Goal: Navigation & Orientation: Find specific page/section

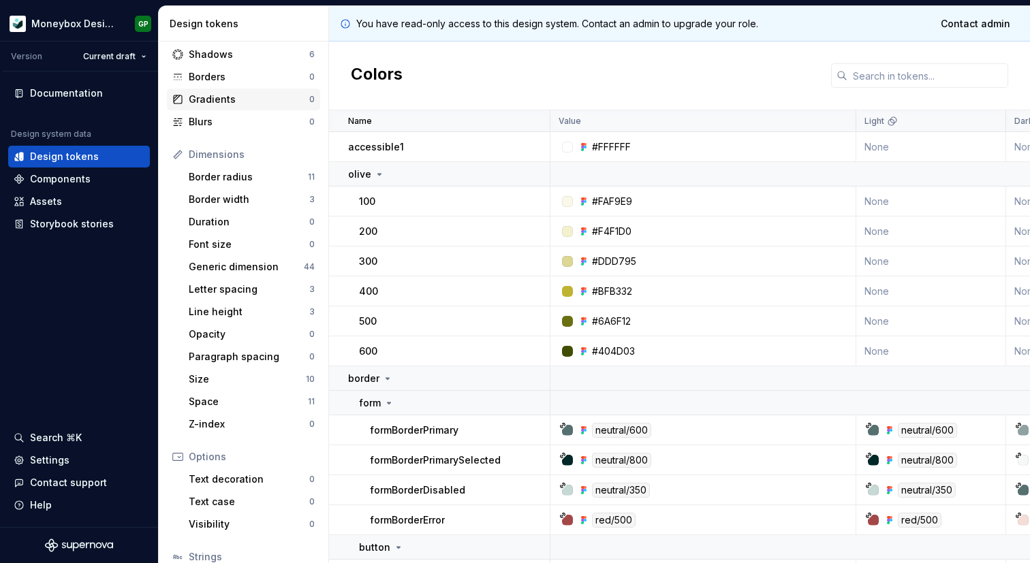
scroll to position [52, 0]
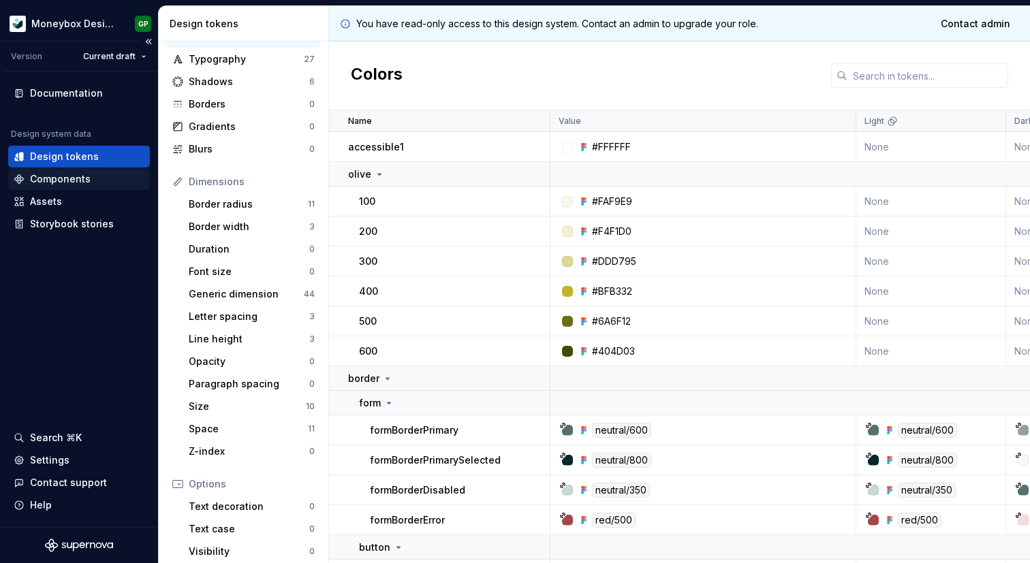
click at [93, 179] on div "Components" at bounding box center [79, 179] width 131 height 14
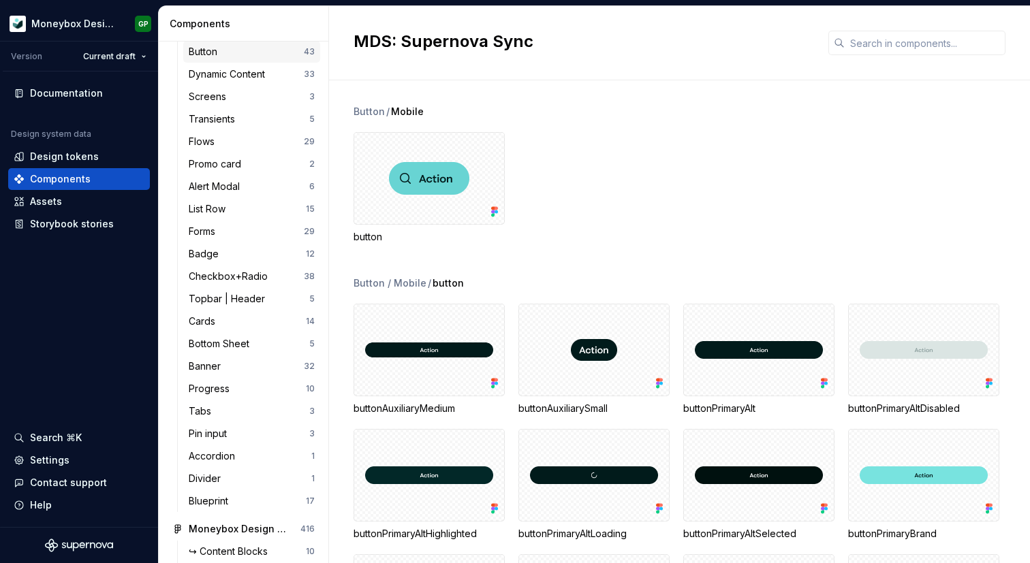
scroll to position [129, 0]
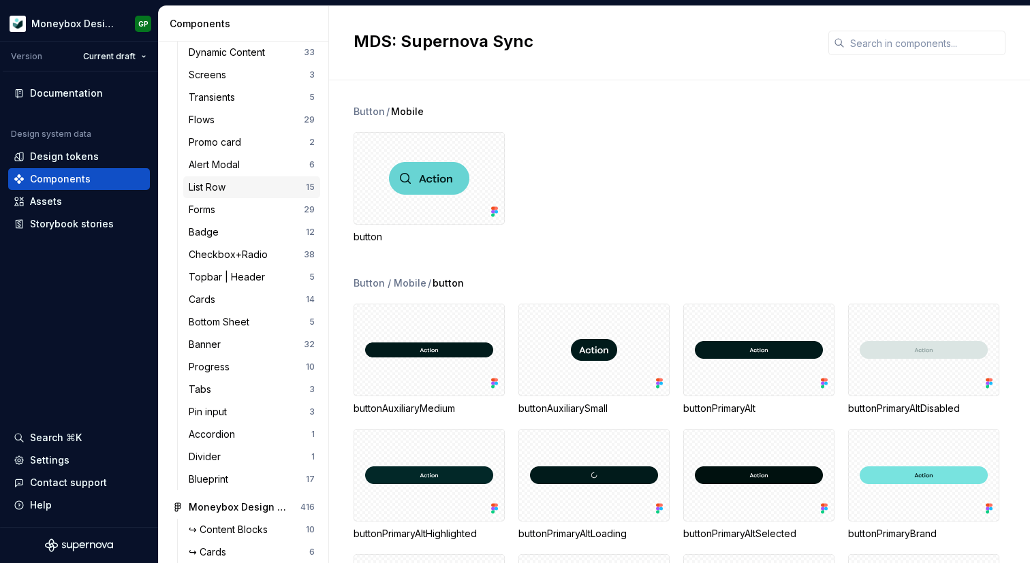
click at [255, 187] on div "List Row" at bounding box center [247, 188] width 117 height 14
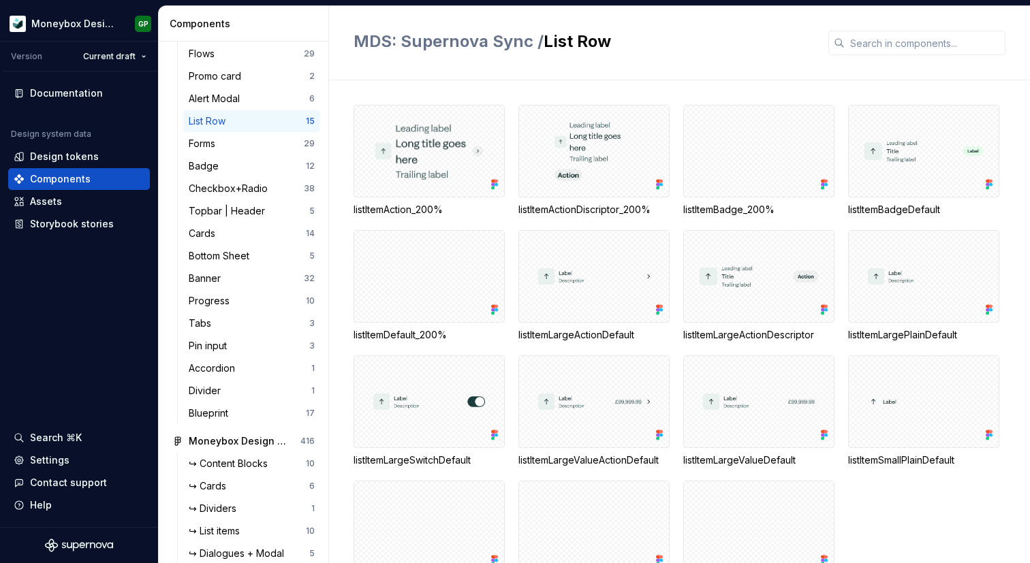
scroll to position [192, 0]
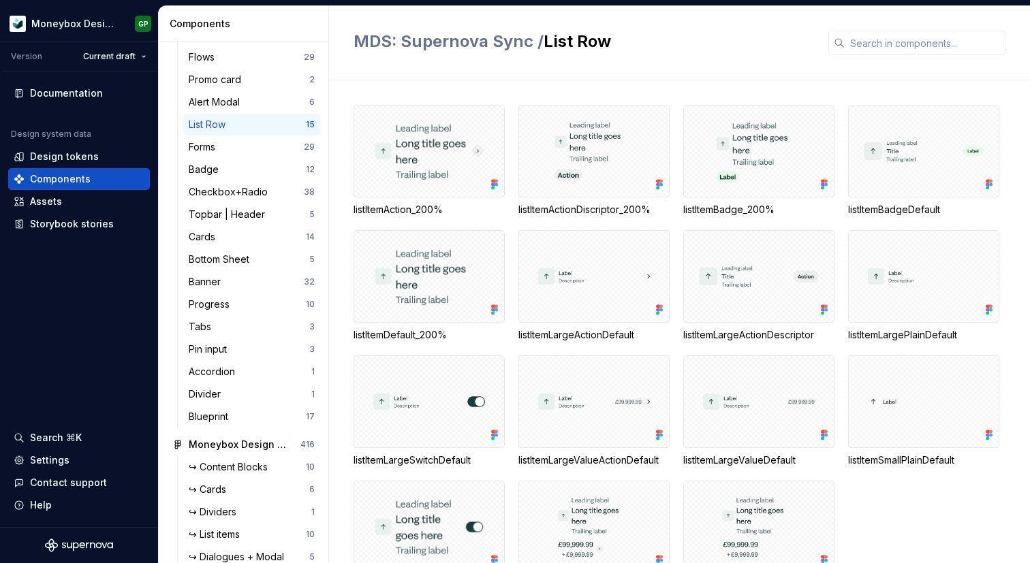
click at [255, 187] on div "Checkbox+Radio" at bounding box center [231, 192] width 84 height 14
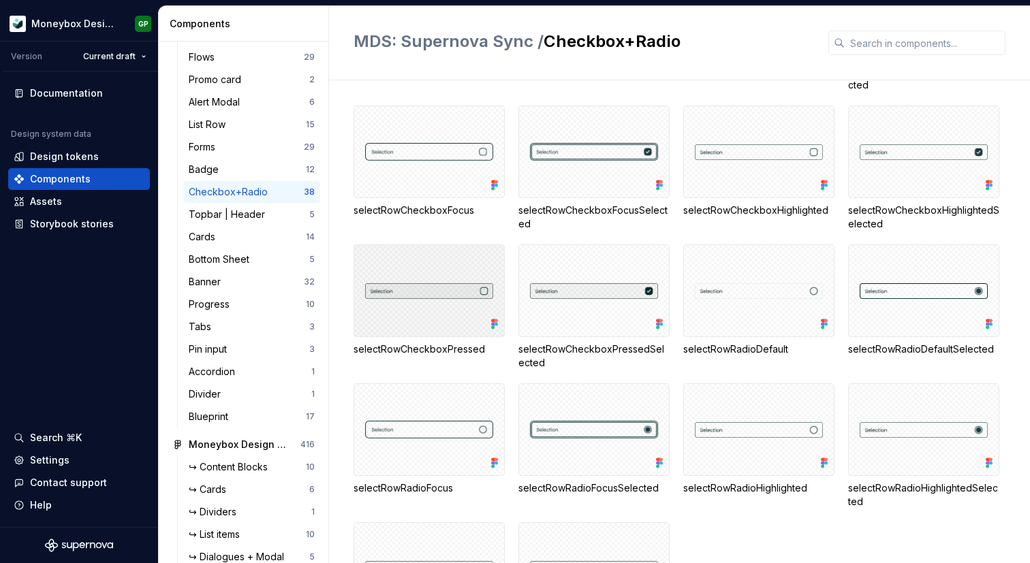
scroll to position [764, 0]
